Goal: Task Accomplishment & Management: Use online tool/utility

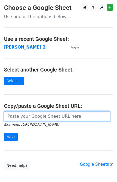
click at [26, 117] on input "url" at bounding box center [57, 116] width 106 height 10
type input "https://docs.google.com/spreadsheets/d/1ZDlVQjaDibfPTpoRrnWj8pjn7YSOO7xEi0WZbgJ…"
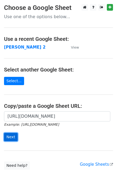
click at [13, 134] on input "Next" at bounding box center [11, 137] width 14 height 8
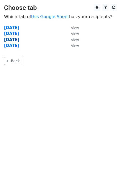
click at [15, 40] on strong "Thursday" at bounding box center [11, 39] width 15 height 5
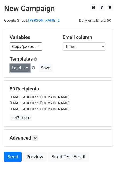
click at [21, 71] on link "Load..." at bounding box center [20, 68] width 21 height 8
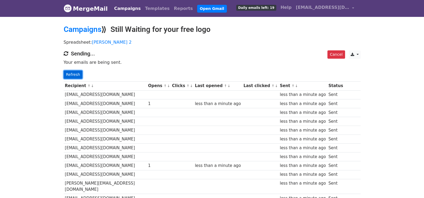
click at [68, 75] on link "Refresh" at bounding box center [73, 74] width 19 height 8
